Goal: Task Accomplishment & Management: Manage account settings

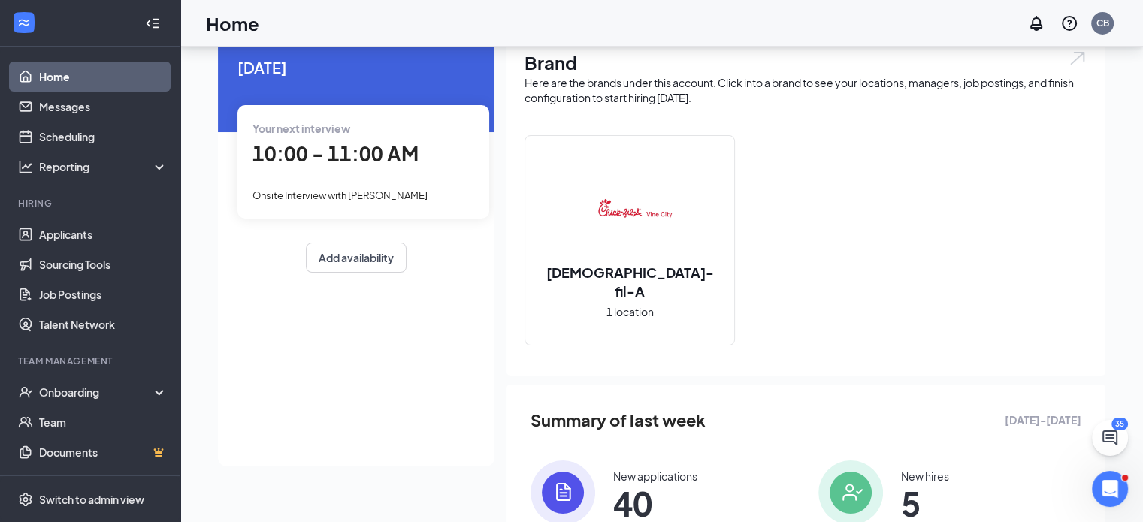
scroll to position [63, 0]
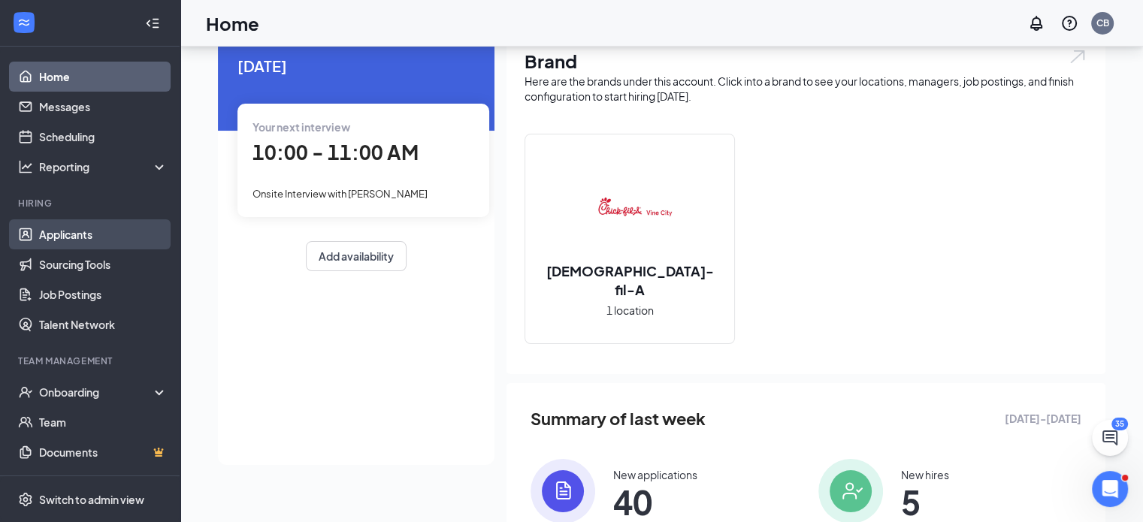
click at [69, 237] on link "Applicants" at bounding box center [103, 234] width 128 height 30
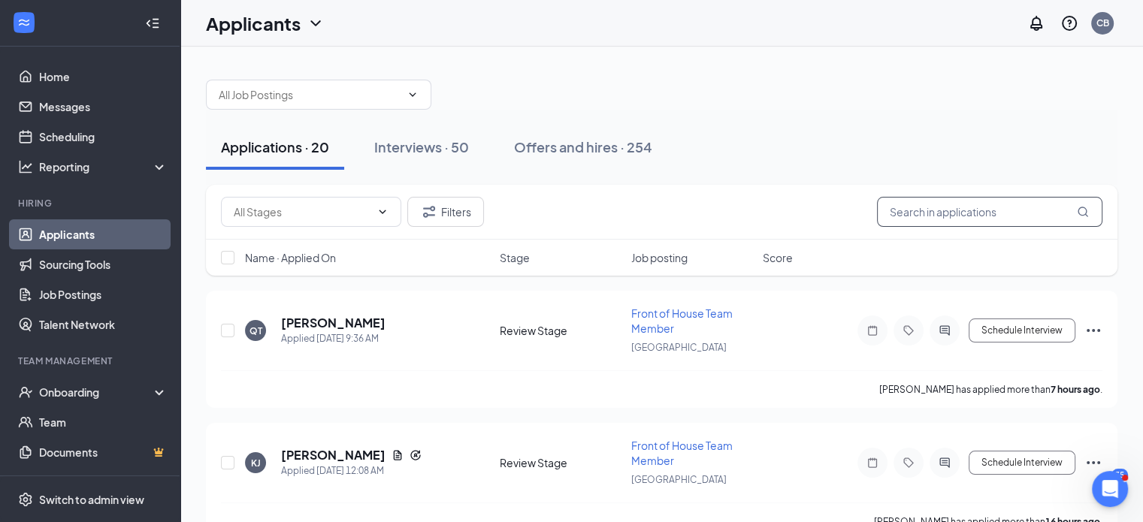
click at [902, 209] on input "text" at bounding box center [989, 212] width 225 height 30
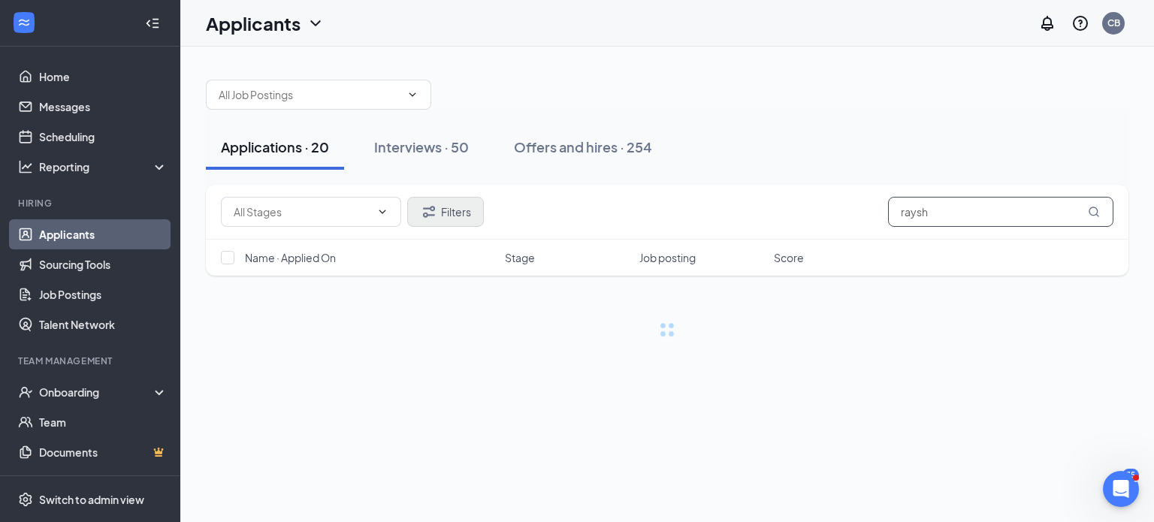
type input "raysh"
click at [458, 213] on button "Filters" at bounding box center [445, 212] width 77 height 30
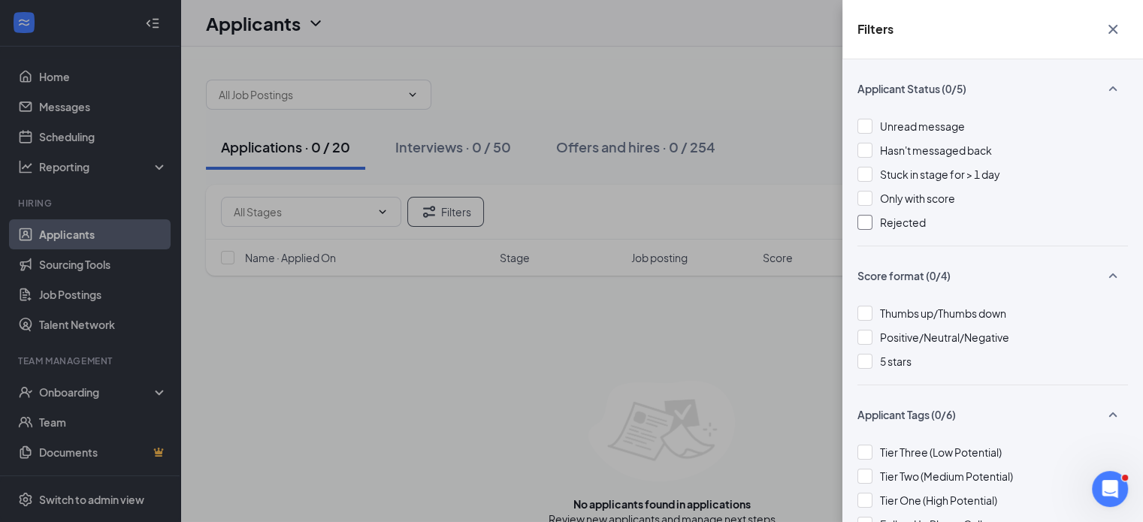
click at [875, 222] on div "Rejected" at bounding box center [992, 222] width 271 height 17
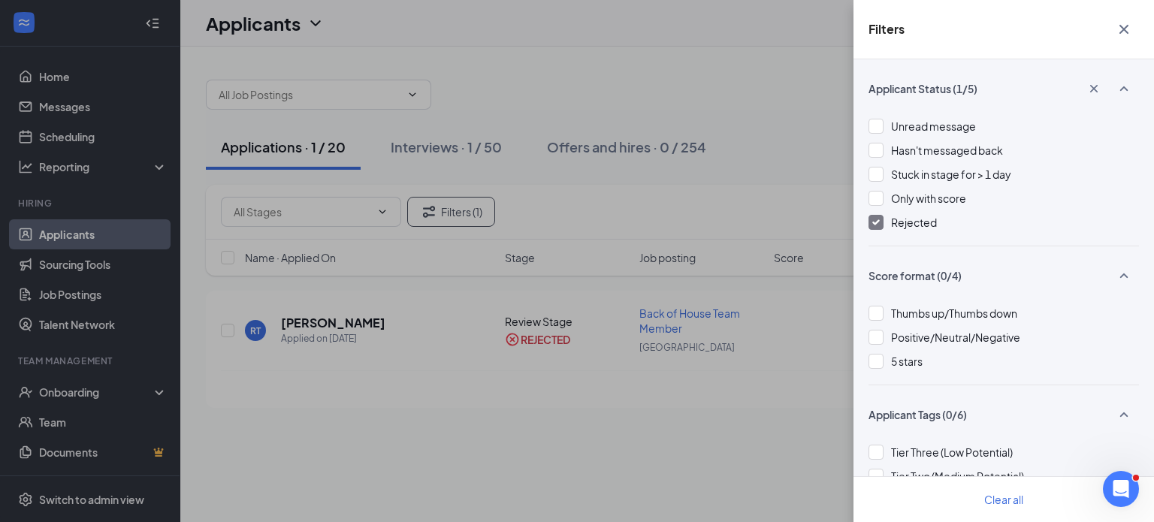
click at [558, 195] on div "Filters Applicant Status (1/5) Unread message Hasn't messaged back Stuck in sta…" at bounding box center [577, 261] width 1154 height 522
click at [399, 324] on div "Filters Applicant Status (1/5) Unread message Hasn't messaged back Stuck in sta…" at bounding box center [577, 261] width 1154 height 522
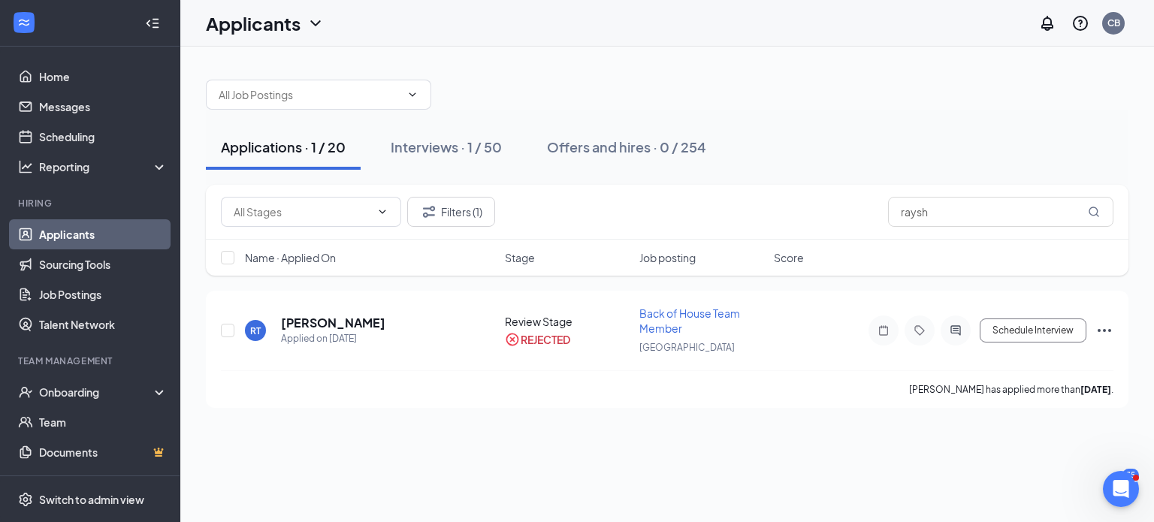
click at [385, 324] on h5 "[PERSON_NAME]" at bounding box center [333, 323] width 104 height 17
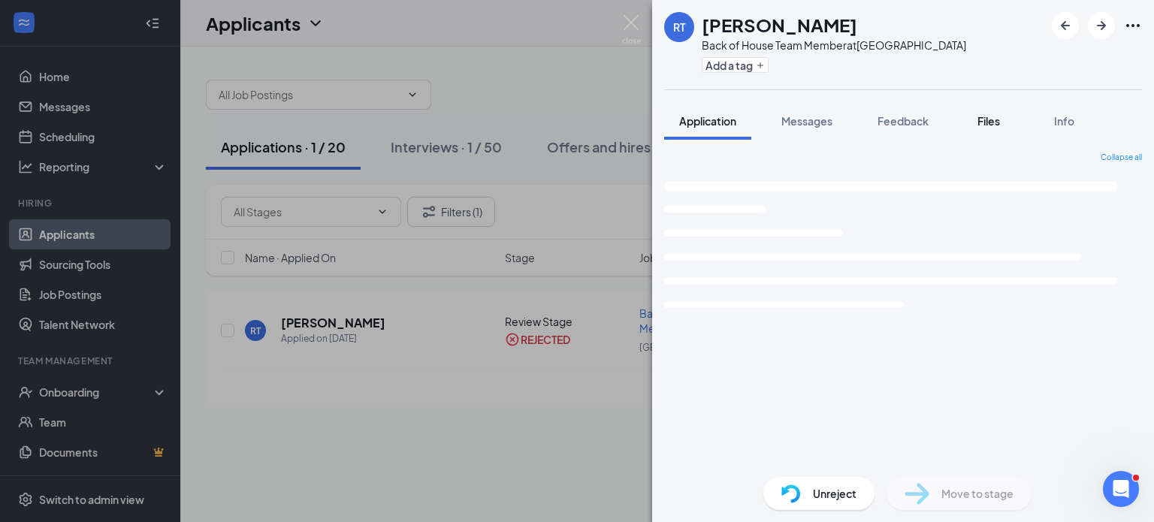
click at [992, 122] on span "Files" at bounding box center [989, 121] width 23 height 14
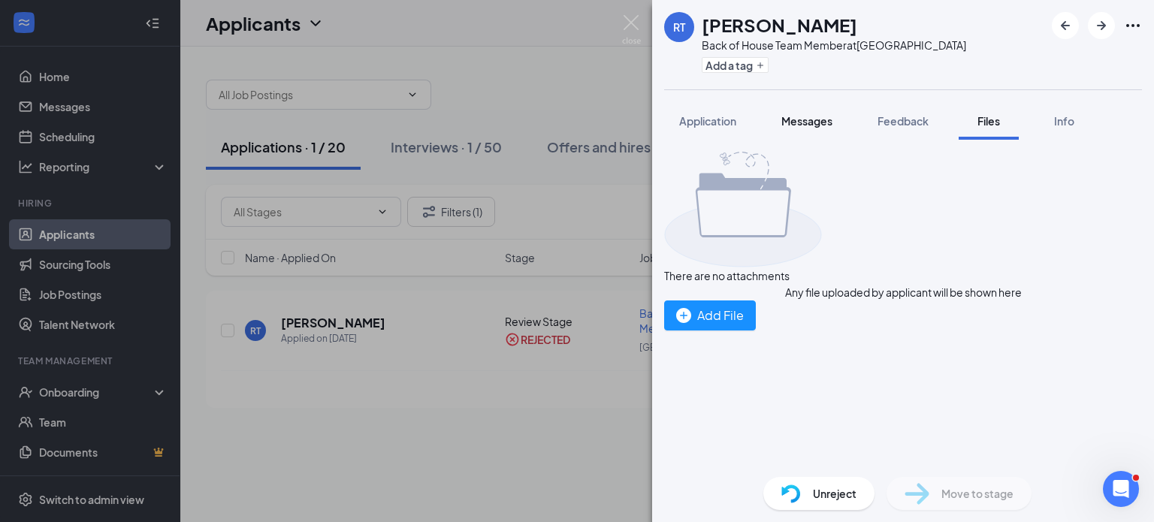
click at [820, 122] on span "Messages" at bounding box center [806, 121] width 51 height 14
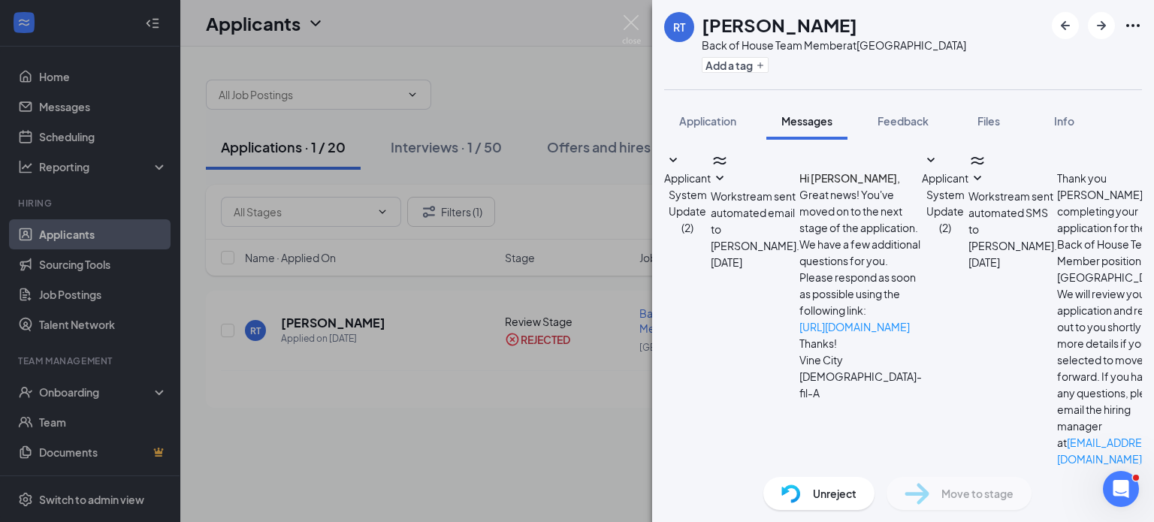
click at [1126, 23] on icon "Ellipses" at bounding box center [1133, 26] width 18 height 18
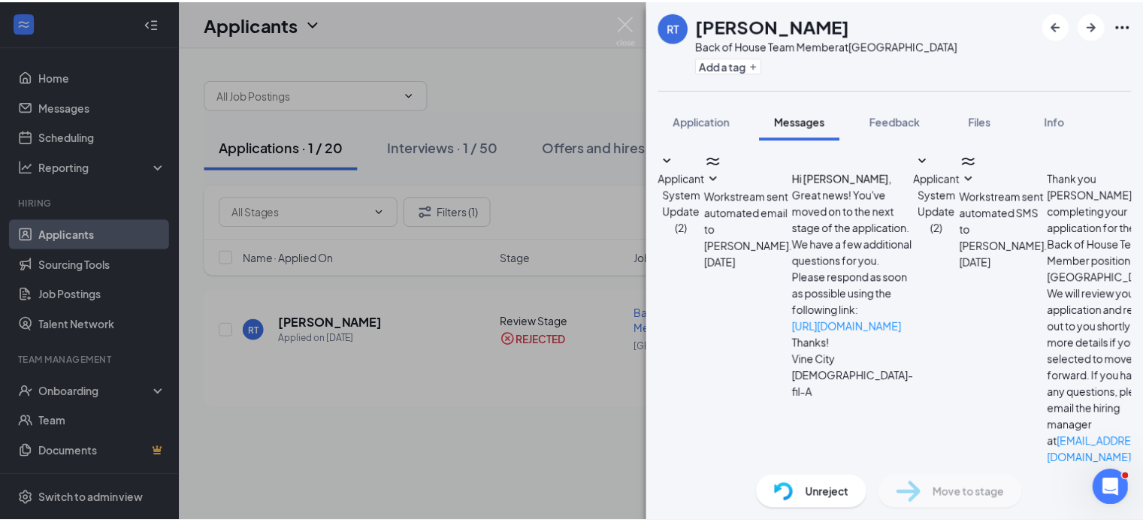
scroll to position [112, 0]
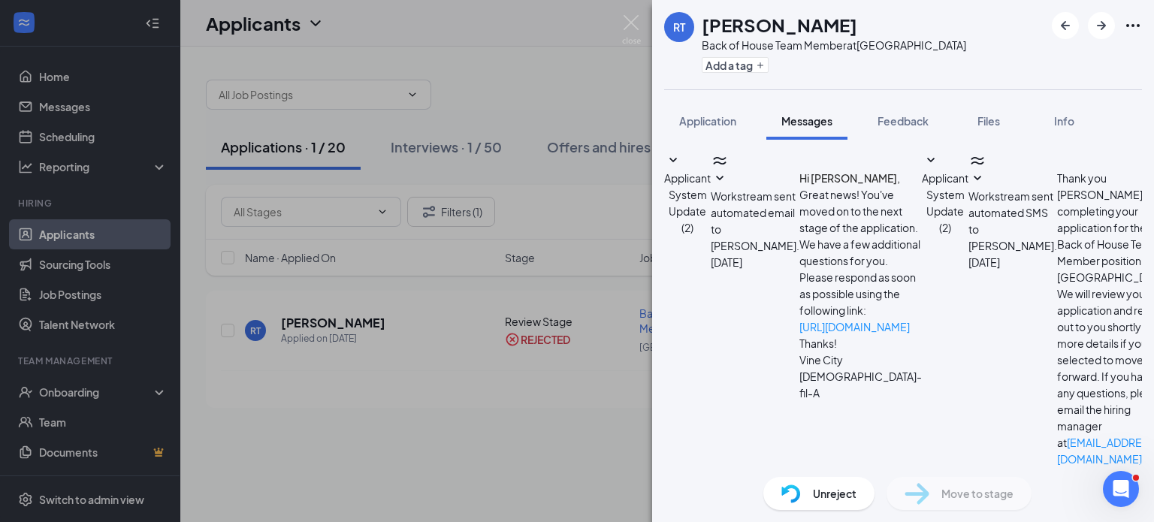
click at [821, 492] on span "Unreject" at bounding box center [835, 493] width 44 height 17
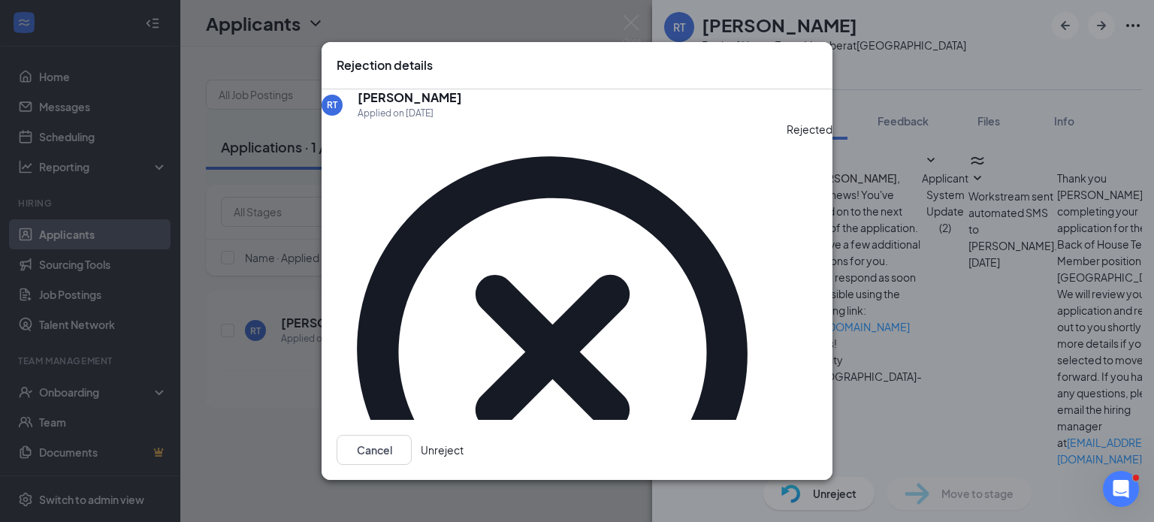
click at [243, 203] on div "Rejection details RT [PERSON_NAME] Applied on [DATE] Rejected Reasons for rejec…" at bounding box center [577, 261] width 1154 height 522
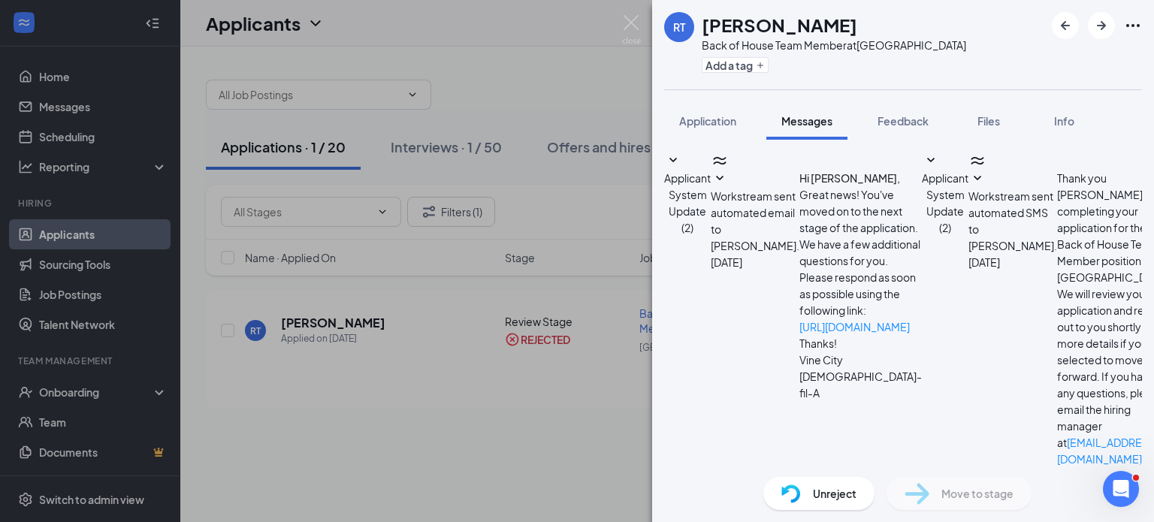
click at [433, 352] on div "RT [PERSON_NAME] Back of House Team Member at [GEOGRAPHIC_DATA] Add a tag Appli…" at bounding box center [577, 261] width 1154 height 522
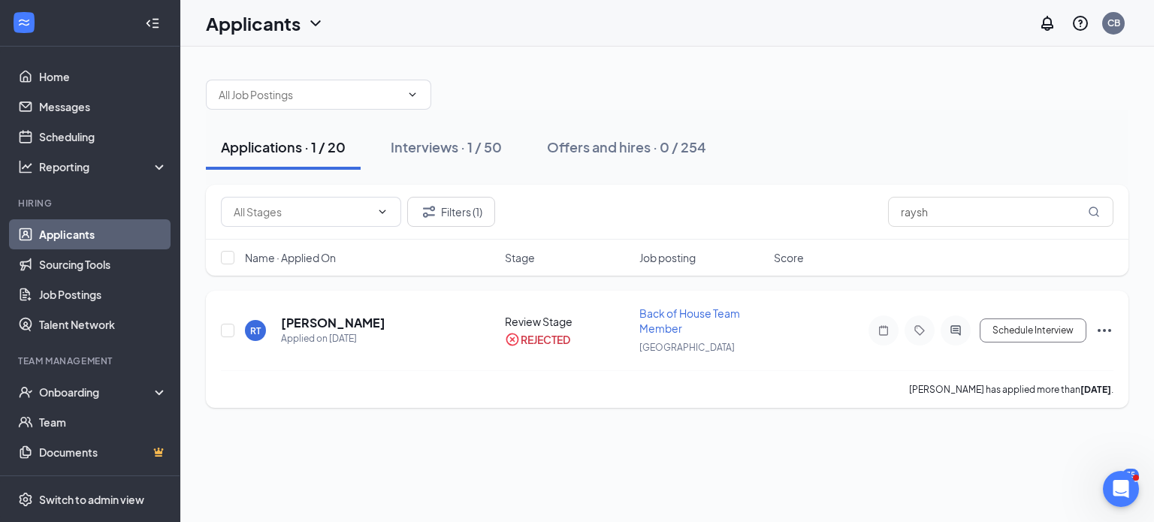
click at [1103, 334] on icon "Ellipses" at bounding box center [1105, 331] width 18 height 18
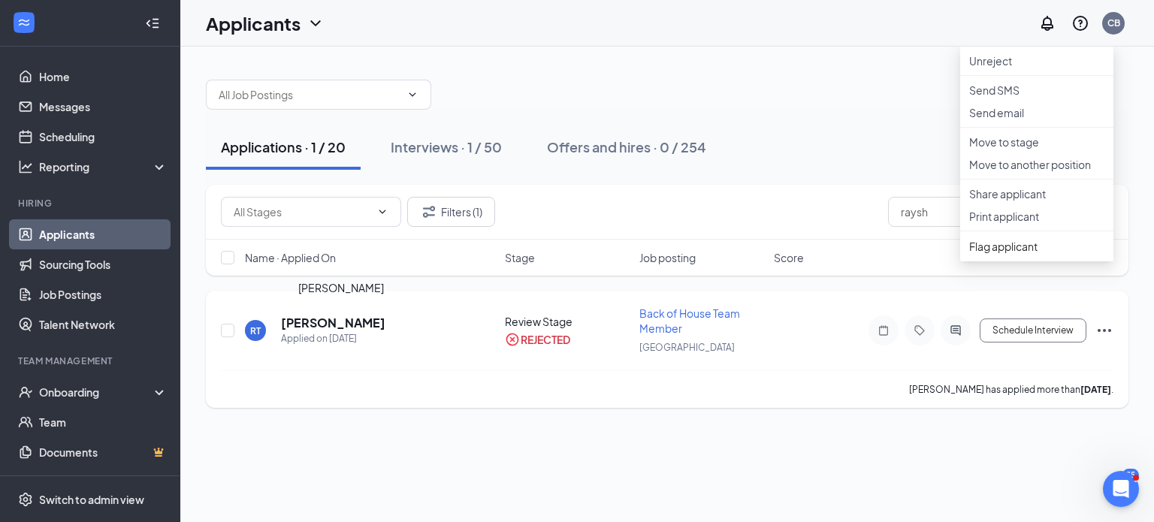
click at [319, 324] on h5 "[PERSON_NAME]" at bounding box center [333, 323] width 104 height 17
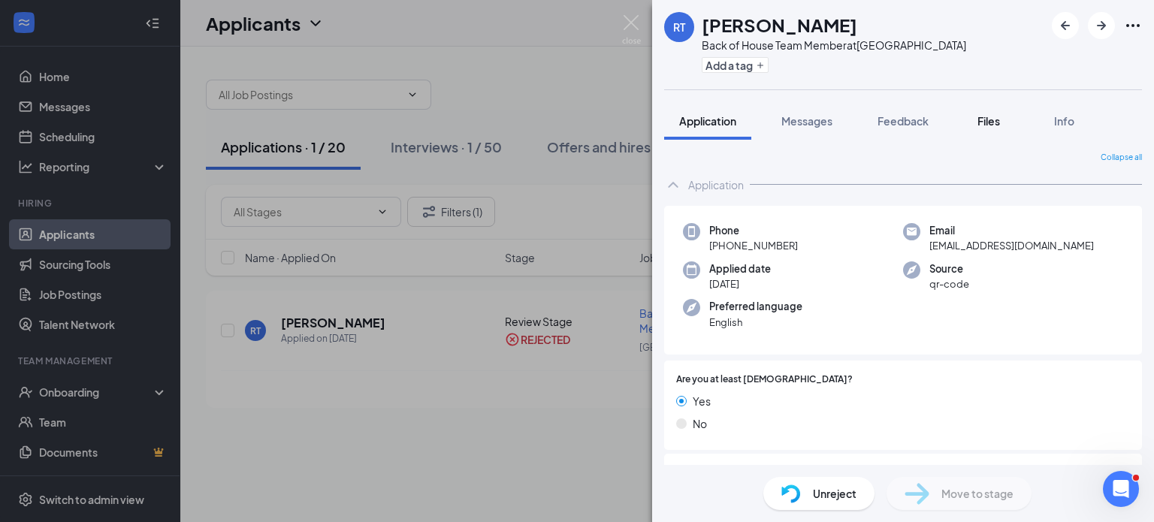
click at [986, 129] on button "Files" at bounding box center [989, 121] width 60 height 38
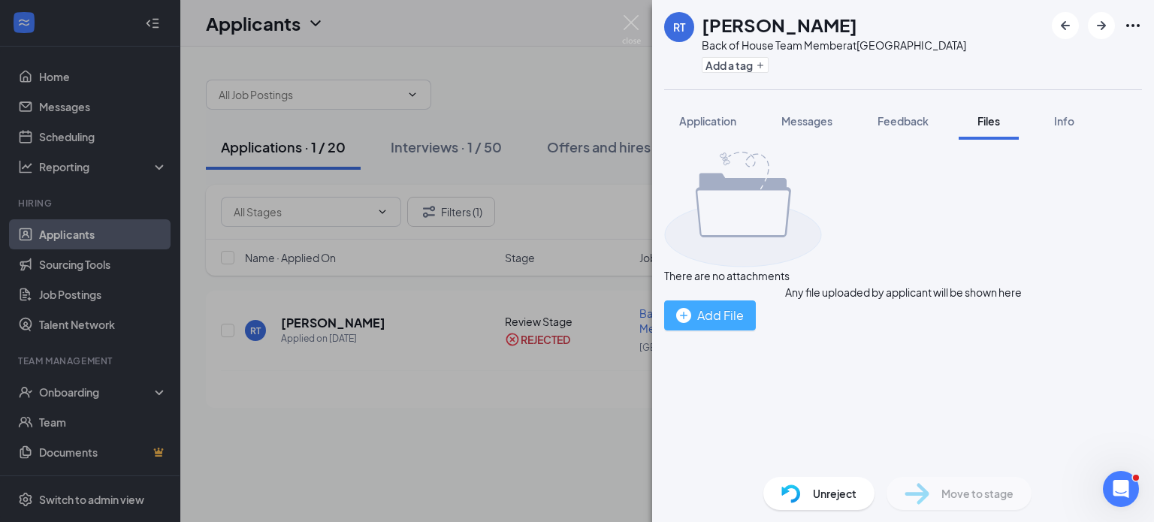
click at [691, 323] on img "button" at bounding box center [683, 315] width 15 height 15
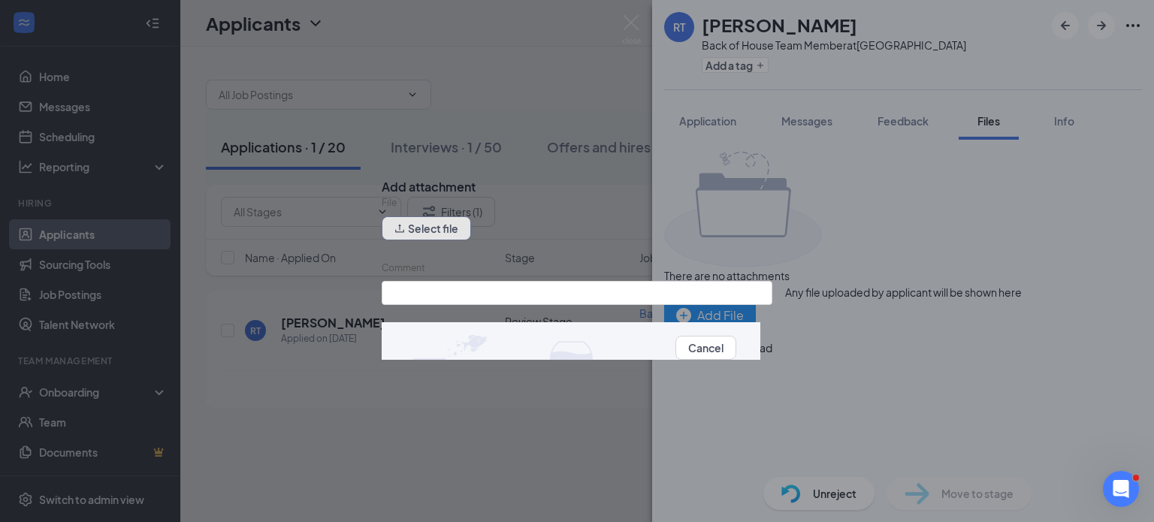
click at [437, 240] on button "Select file" at bounding box center [426, 228] width 89 height 24
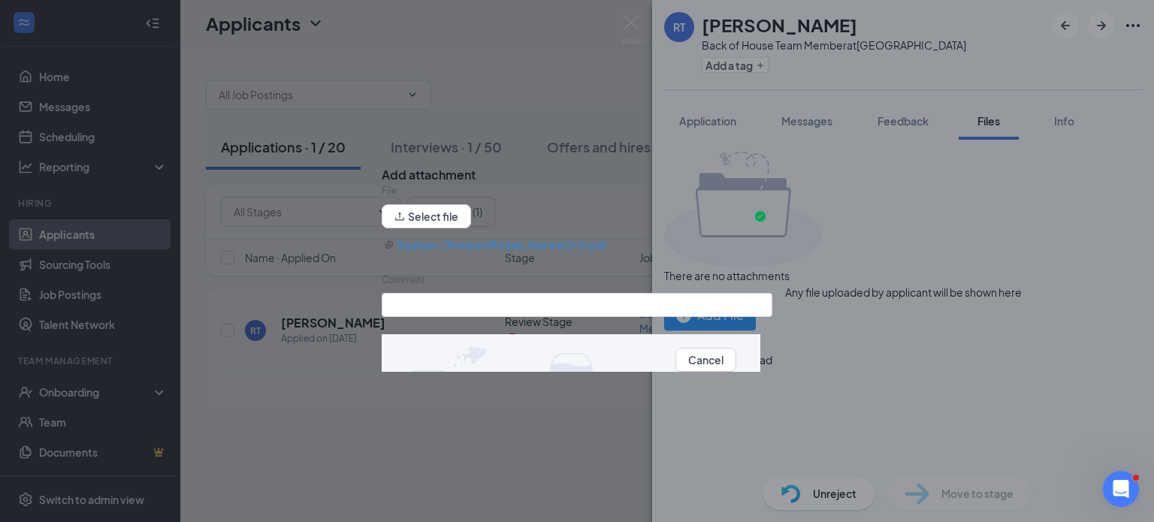
click at [736, 368] on button "Upload" at bounding box center [754, 360] width 36 height 17
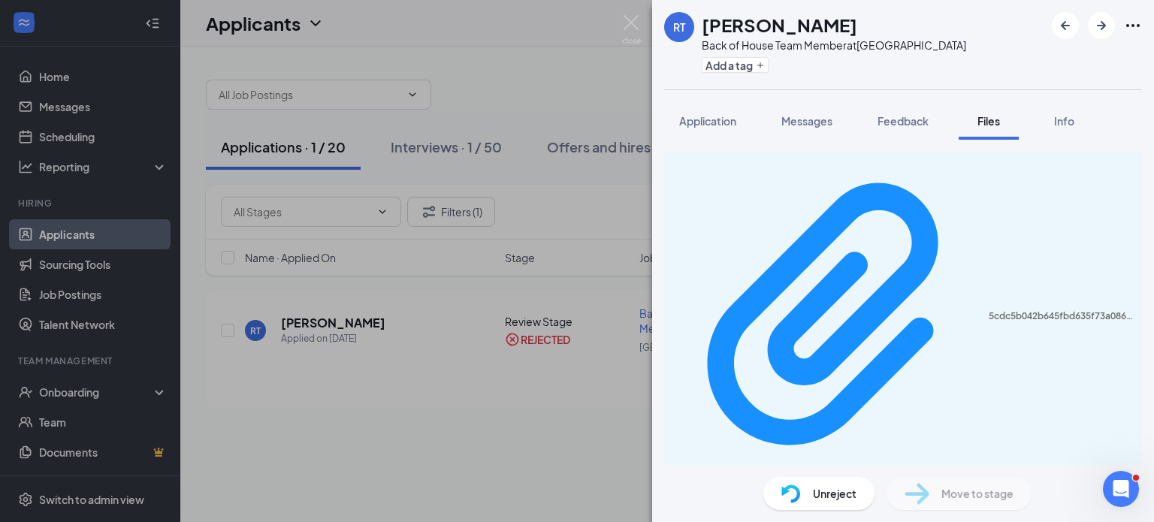
click at [815, 500] on span "Unreject" at bounding box center [835, 493] width 44 height 17
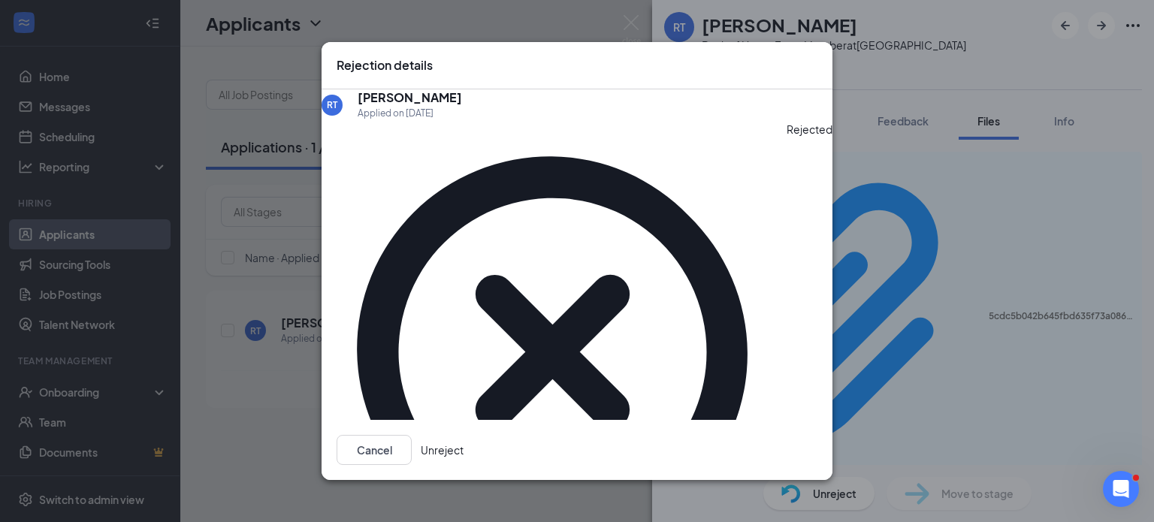
click at [464, 435] on button "Unreject" at bounding box center [442, 450] width 43 height 30
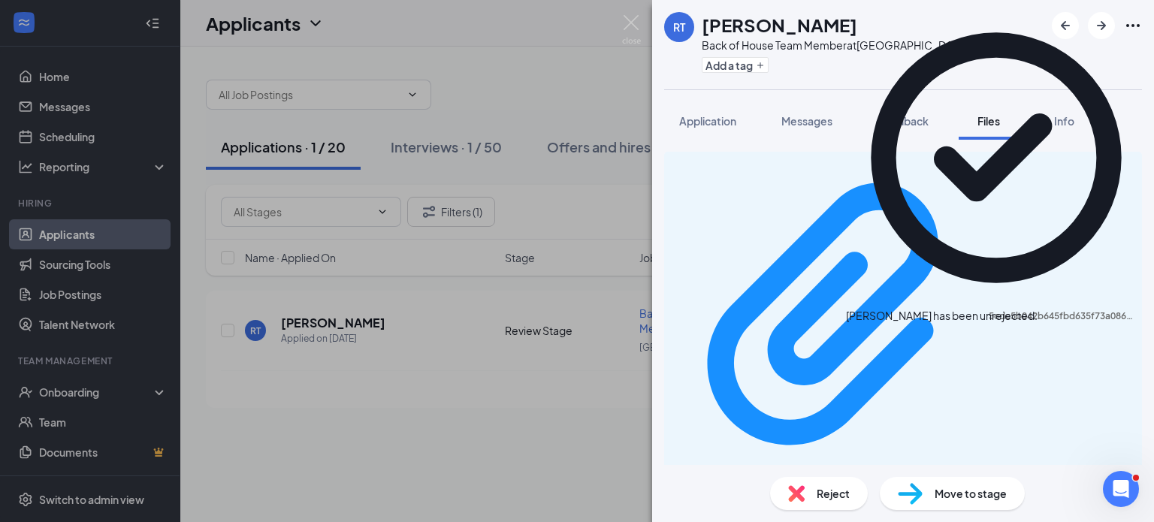
click at [948, 493] on span "Move to stage" at bounding box center [971, 493] width 72 height 17
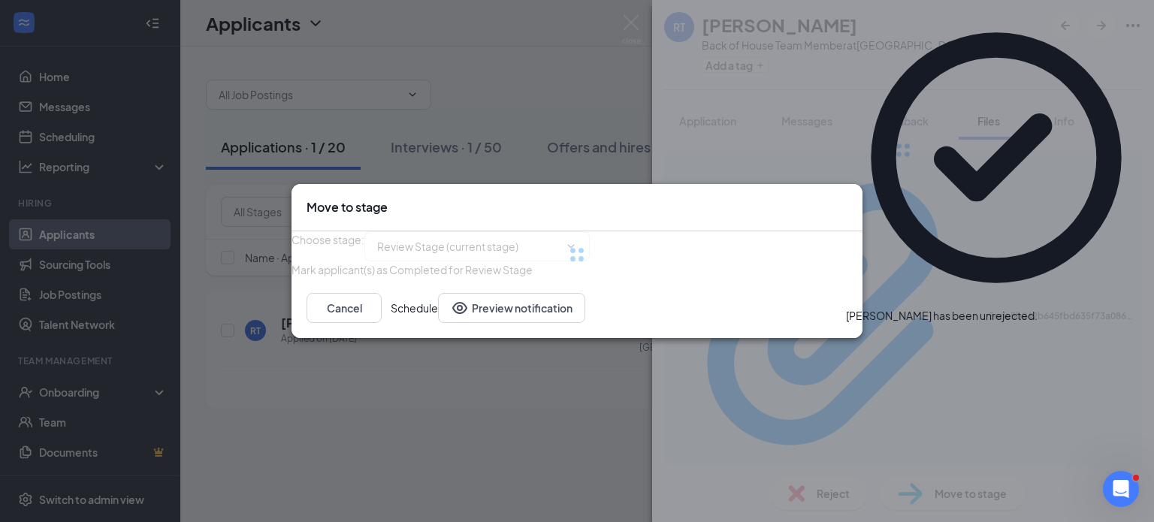
type input "Onsite Interview (next stage)"
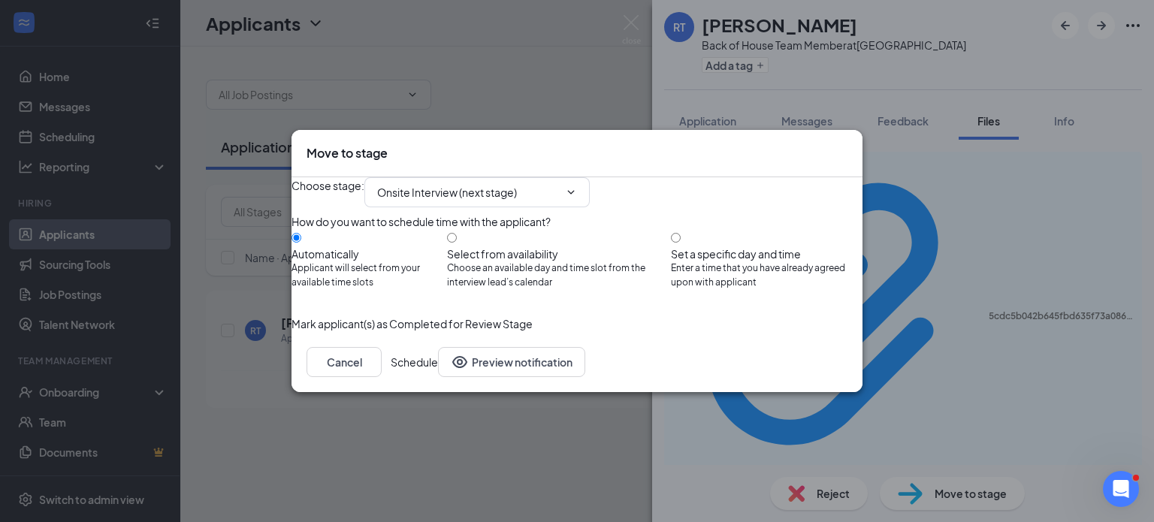
click at [438, 377] on button "Schedule" at bounding box center [414, 362] width 47 height 30
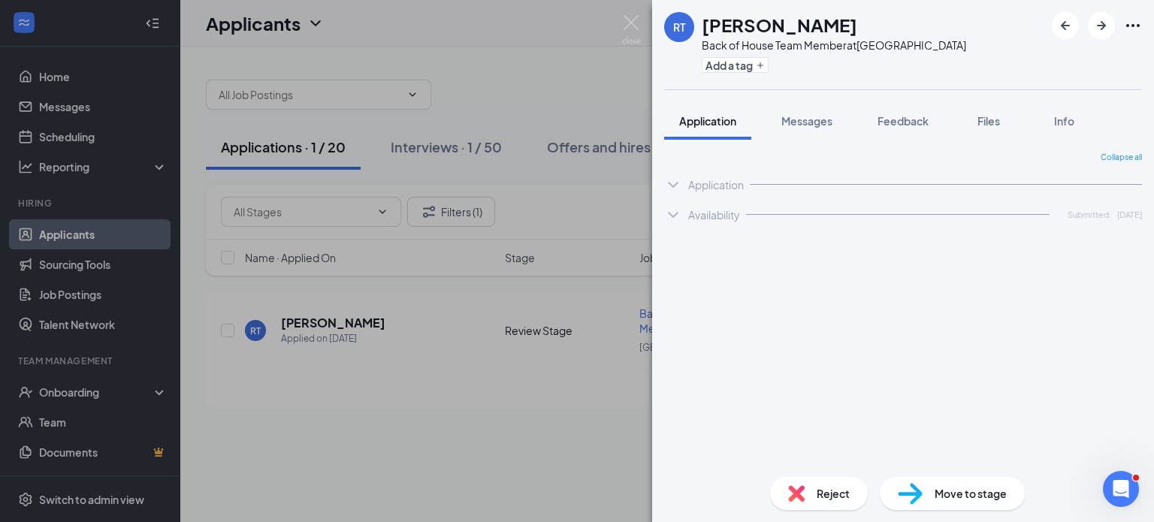
click at [628, 23] on img at bounding box center [631, 29] width 19 height 29
click at [541, 62] on div "Applications · 0 / 21 Interviews · 1 / 51 Offers and hires · 0 / 254 Filters (1…" at bounding box center [667, 216] width 974 height 339
